Goal: Register for event/course

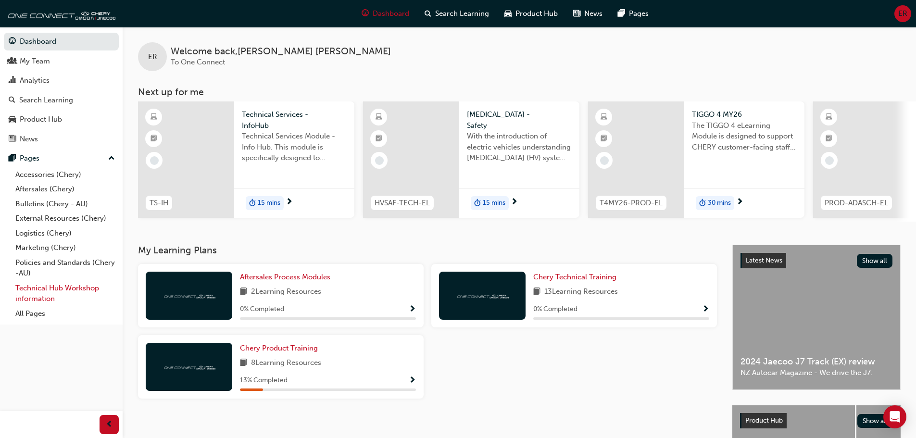
click at [49, 291] on link "Technical Hub Workshop information" at bounding box center [65, 293] width 107 height 25
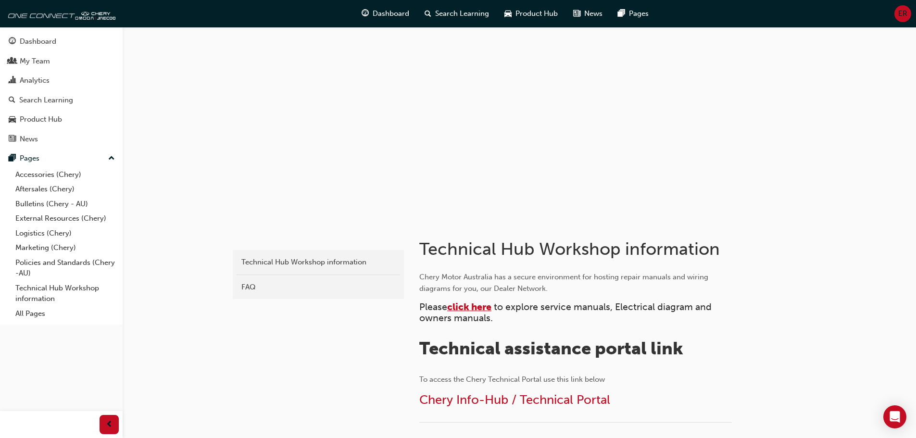
click at [467, 304] on span "click here" at bounding box center [469, 306] width 44 height 11
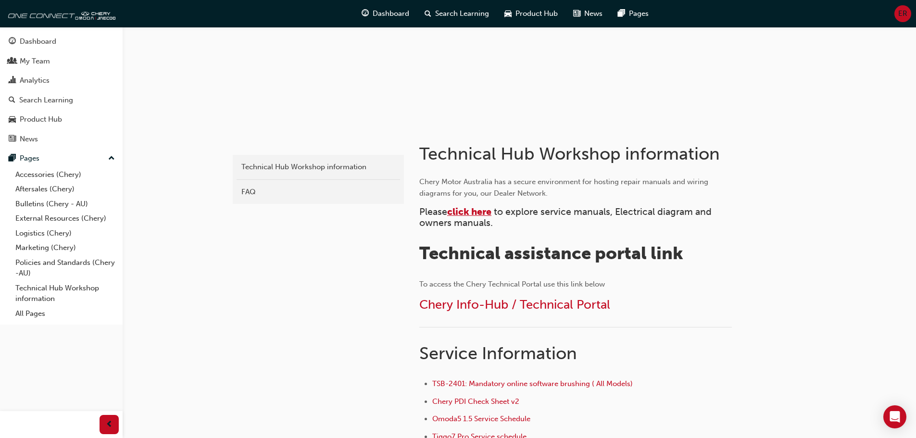
scroll to position [96, 0]
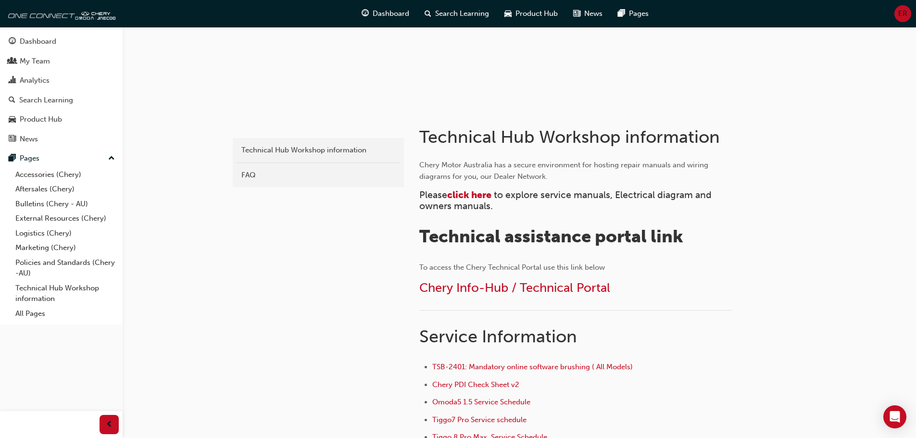
scroll to position [16, 0]
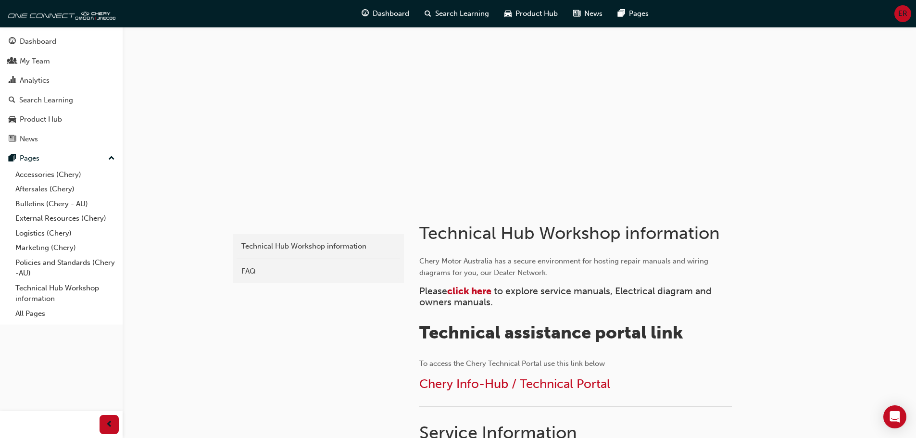
click at [471, 291] on span "click here" at bounding box center [469, 291] width 44 height 11
